Goal: Transaction & Acquisition: Book appointment/travel/reservation

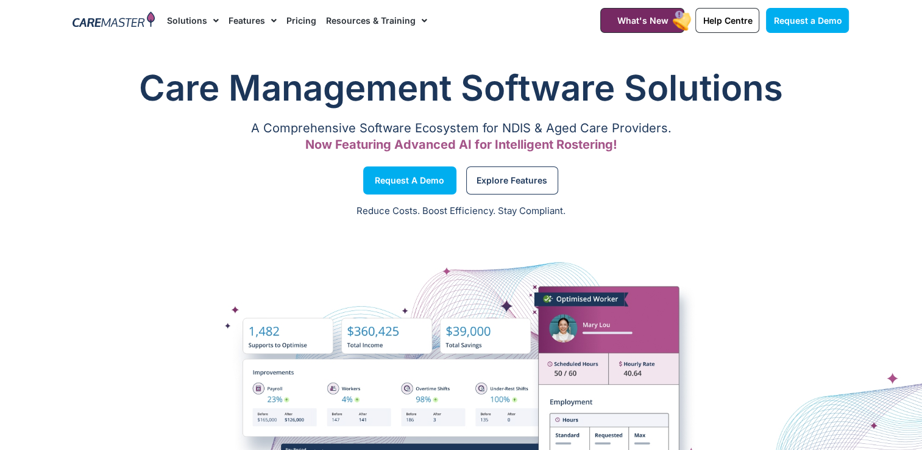
click at [300, 21] on link "Pricing" at bounding box center [301, 20] width 30 height 41
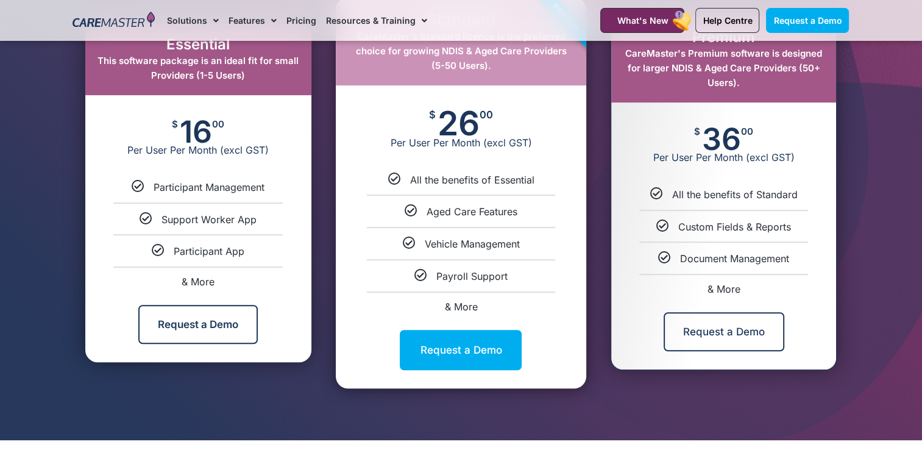
scroll to position [570, 0]
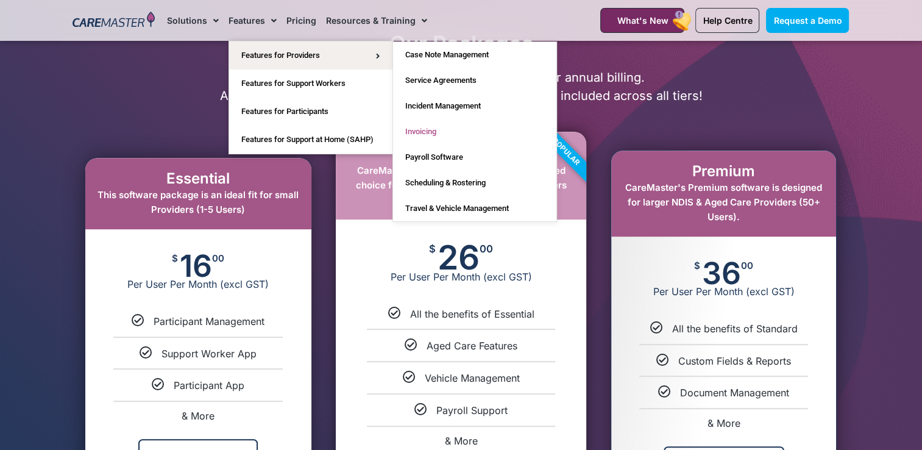
click at [476, 135] on link "Invoicing" at bounding box center [474, 132] width 163 height 26
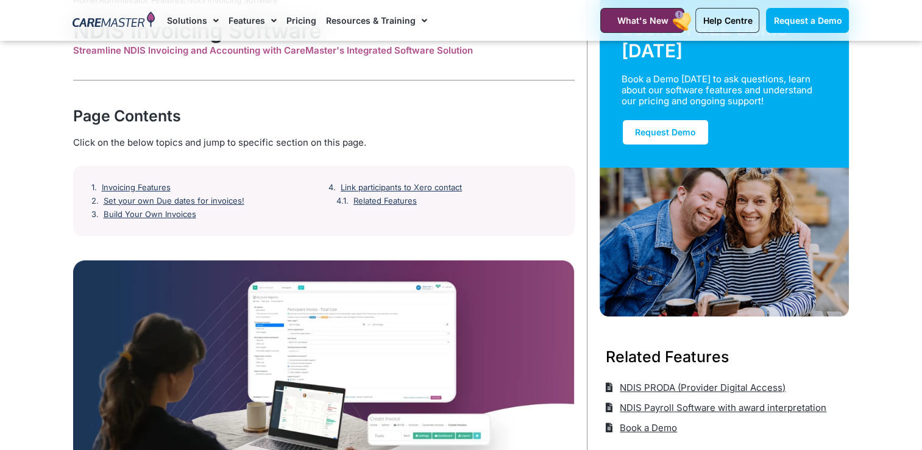
scroll to position [80, 0]
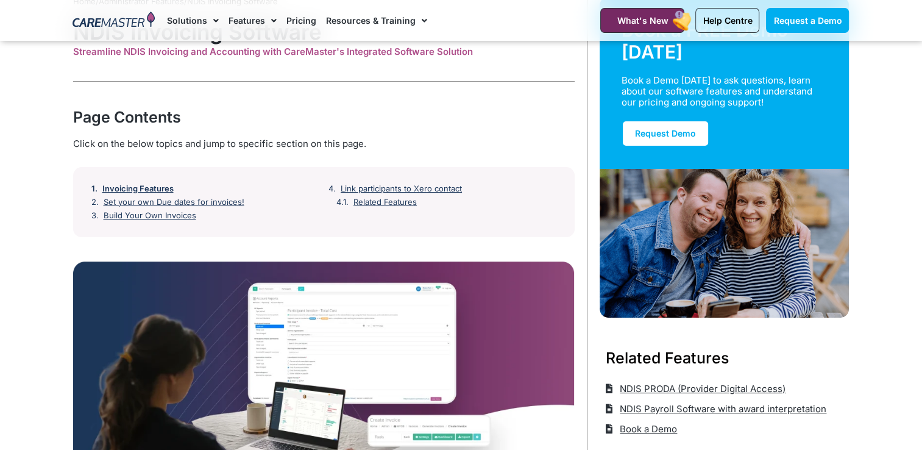
click at [158, 186] on link "Invoicing Features" at bounding box center [137, 189] width 71 height 10
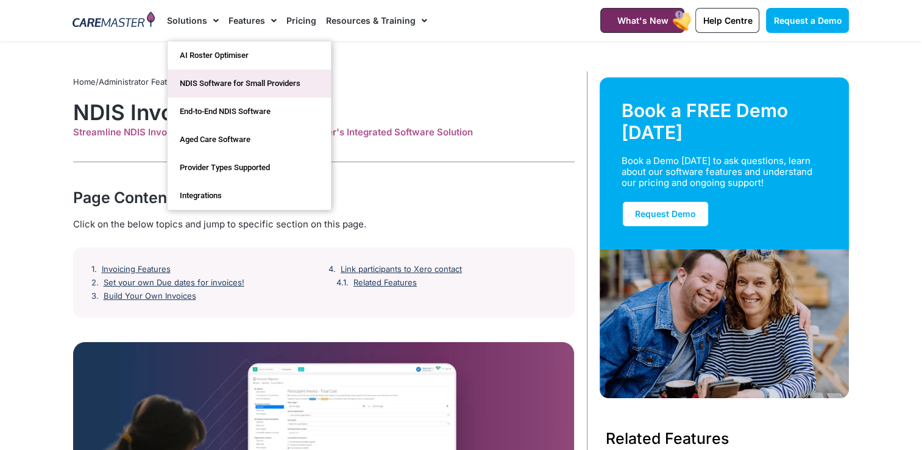
click at [219, 80] on link "NDIS Software for Small Providers" at bounding box center [249, 83] width 163 height 28
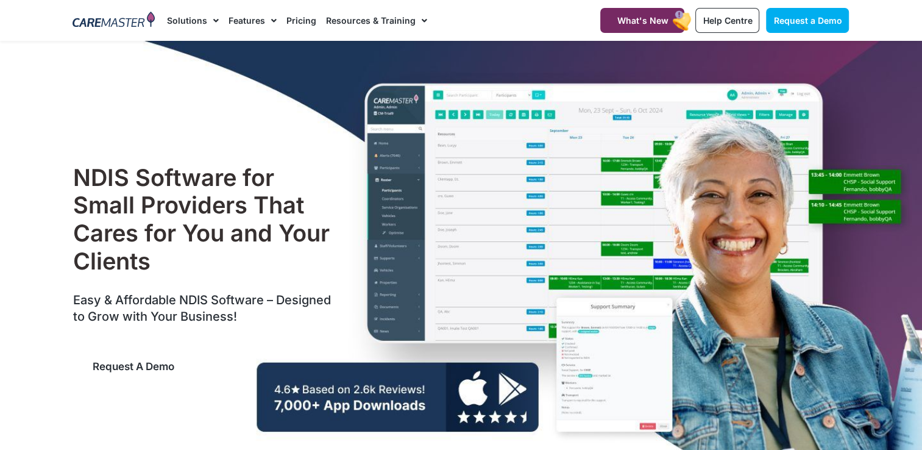
click at [132, 362] on span "Request a Demo" at bounding box center [134, 366] width 82 height 12
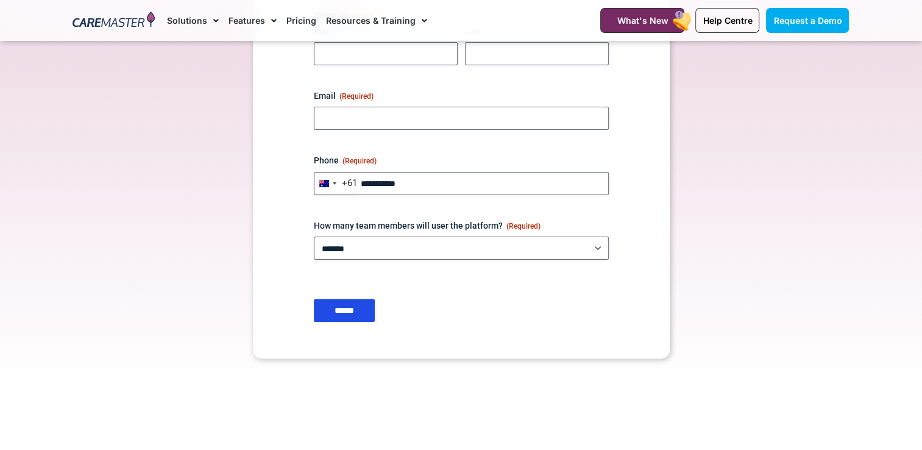
scroll to position [292, 0]
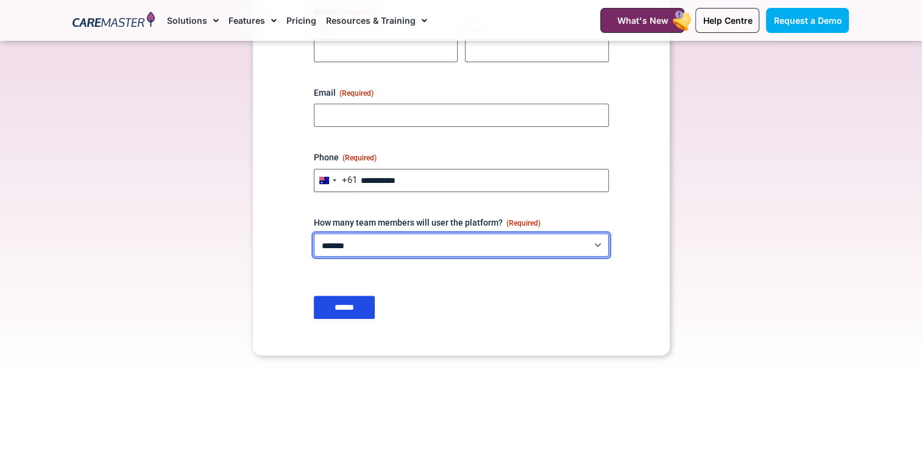
click at [446, 249] on select "**********" at bounding box center [461, 244] width 295 height 23
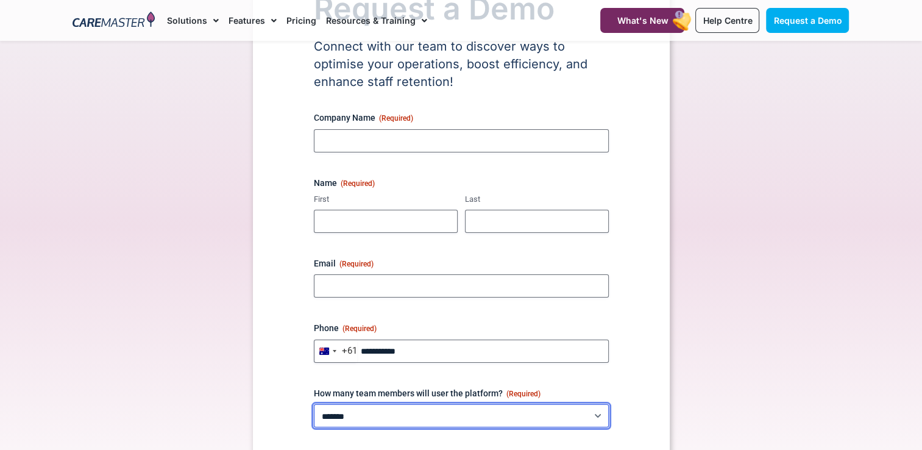
scroll to position [0, 0]
